Goal: Navigation & Orientation: Find specific page/section

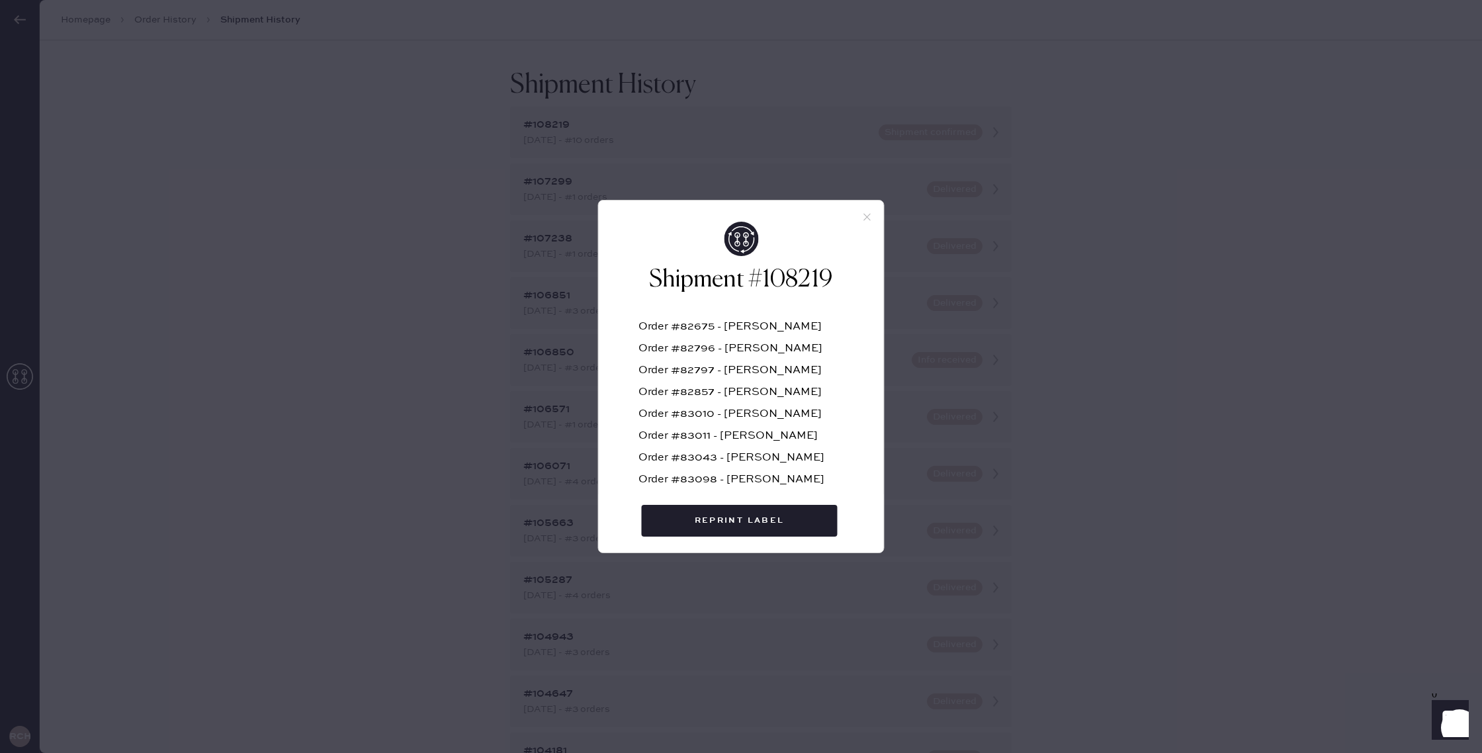
click at [854, 212] on div at bounding box center [741, 211] width 285 height 21
drag, startPoint x: 865, startPoint y: 212, endPoint x: 696, endPoint y: 193, distance: 170.5
click at [865, 212] on icon at bounding box center [868, 217] width 12 height 12
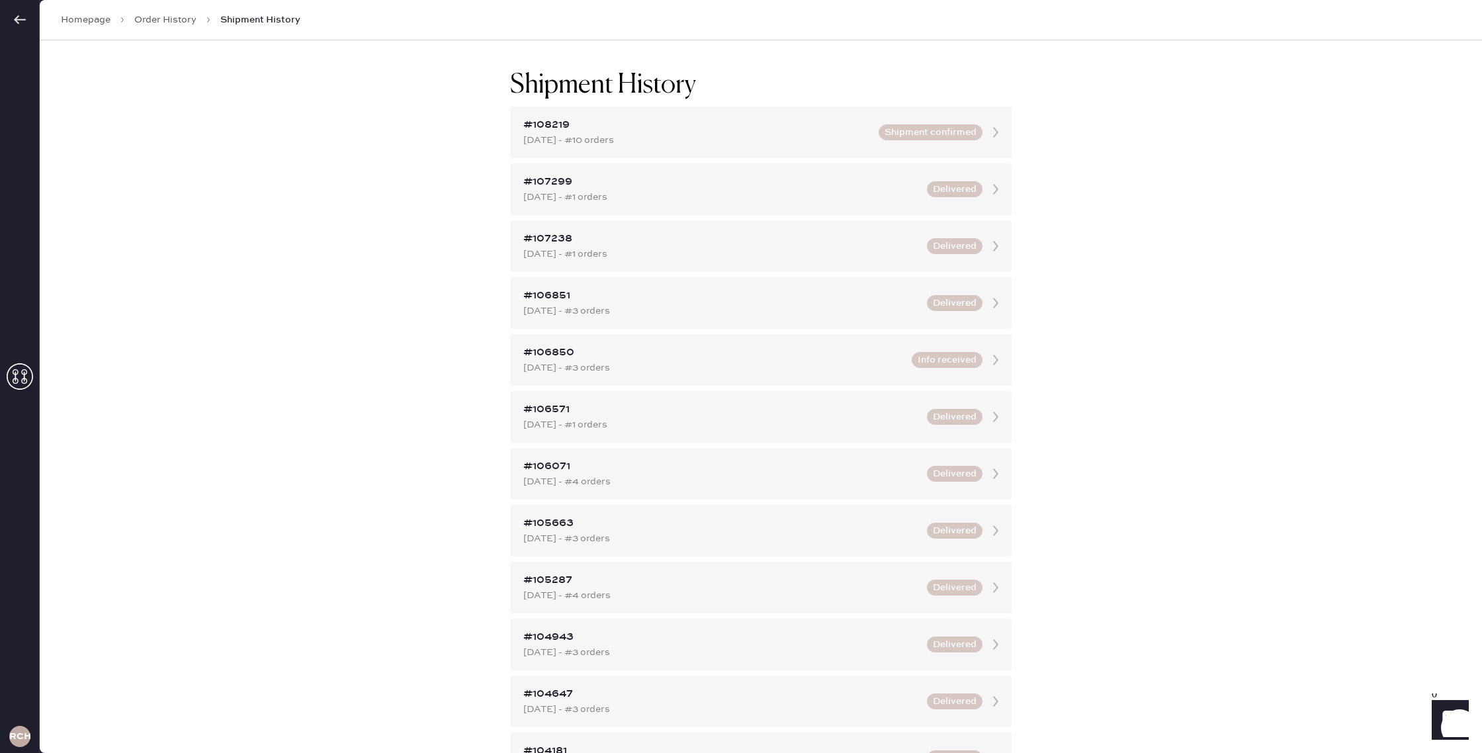
click at [15, 23] on icon at bounding box center [19, 19] width 13 height 13
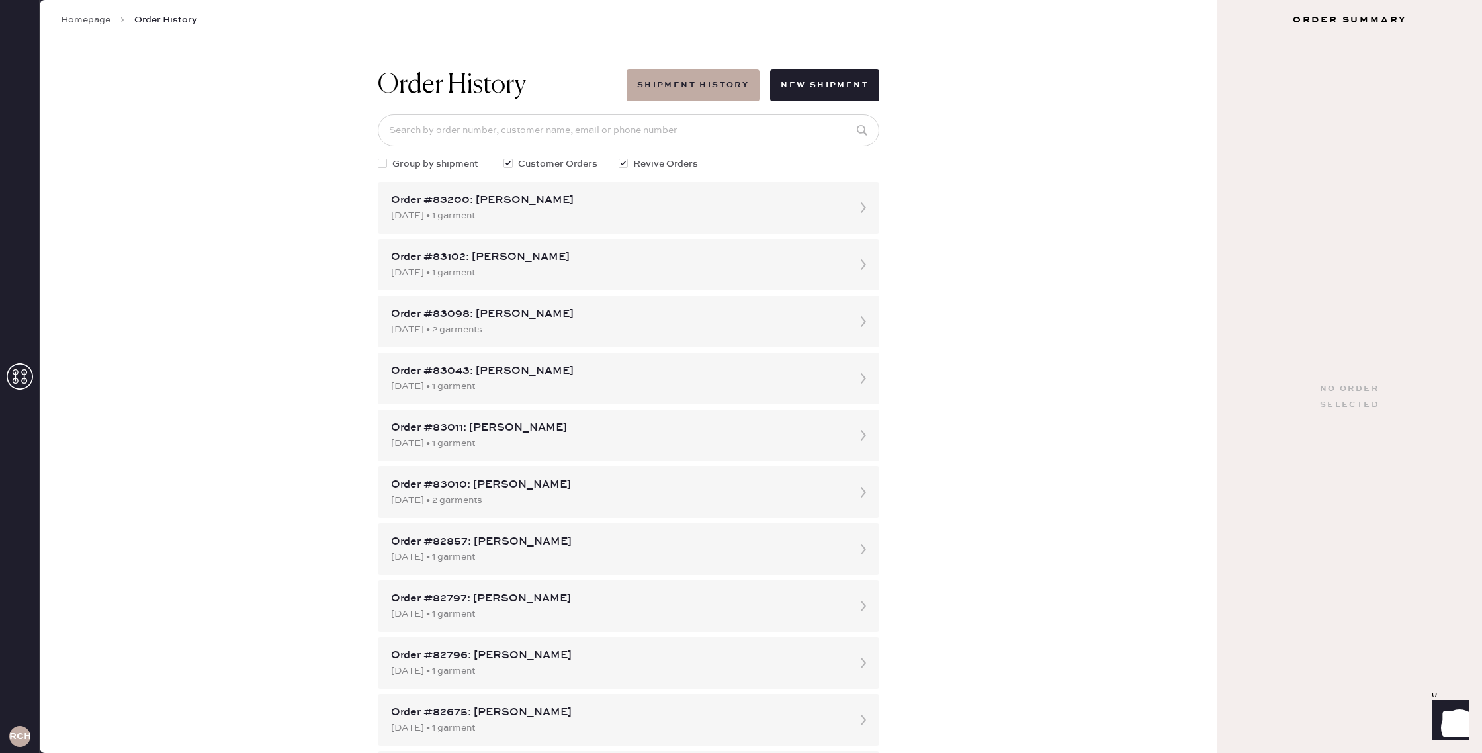
click at [58, 15] on div "Homepage Order History" at bounding box center [629, 20] width 1178 height 40
click at [89, 17] on link "Homepage" at bounding box center [86, 19] width 50 height 13
